Goal: Find specific page/section: Find specific page/section

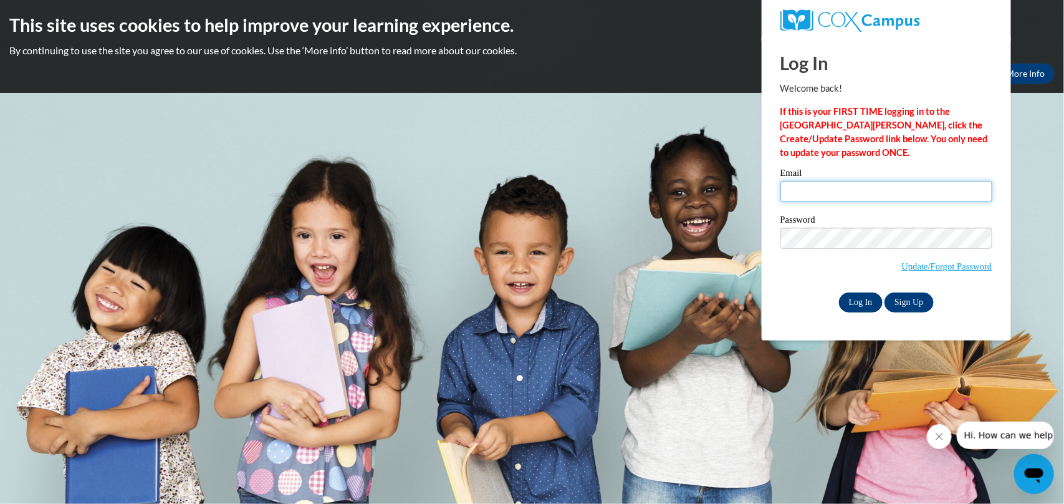
type input "stacy.evans@gocats.org"
click at [871, 299] on input "Log In" at bounding box center [861, 302] width 44 height 20
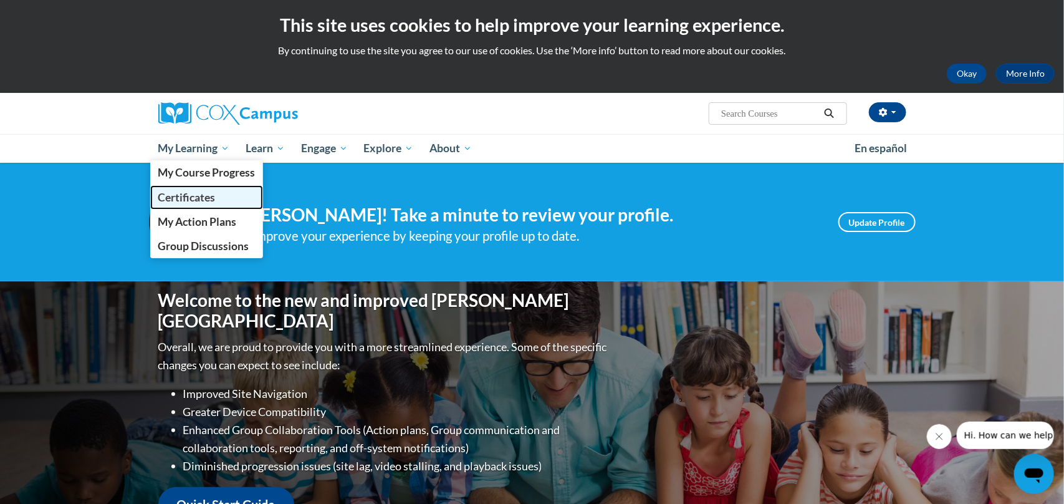
click at [200, 193] on span "Certificates" at bounding box center [186, 197] width 57 height 13
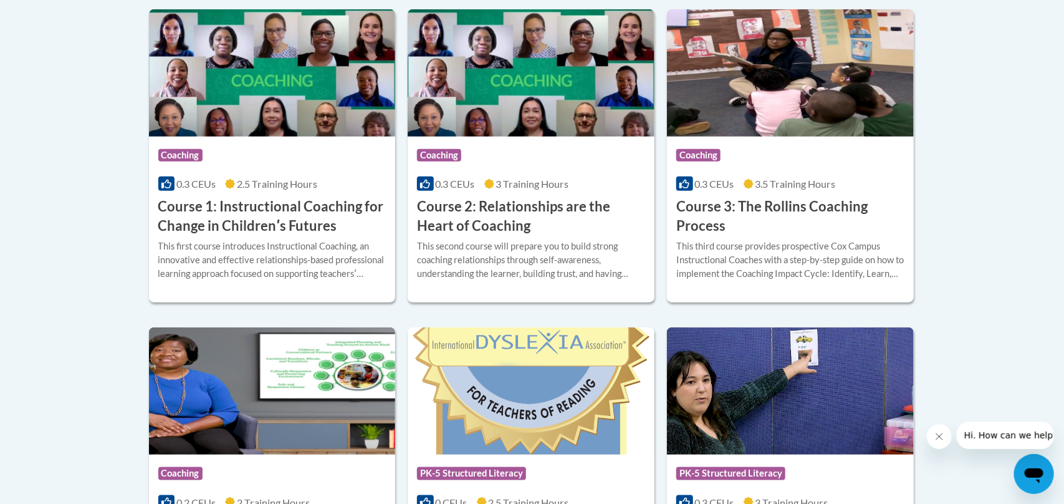
scroll to position [390, 0]
